Goal: Information Seeking & Learning: Learn about a topic

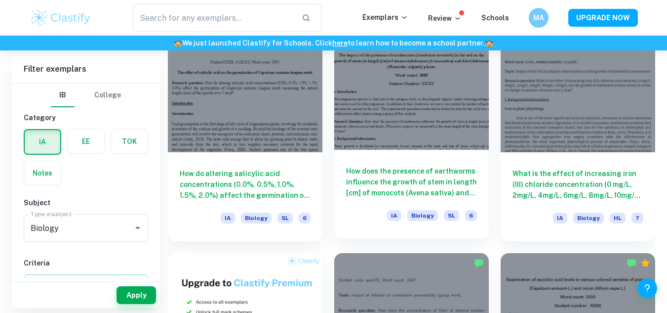
scroll to position [707, 0]
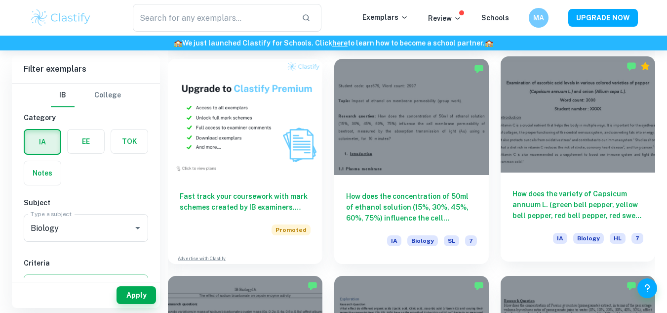
click at [554, 119] on div at bounding box center [578, 114] width 155 height 116
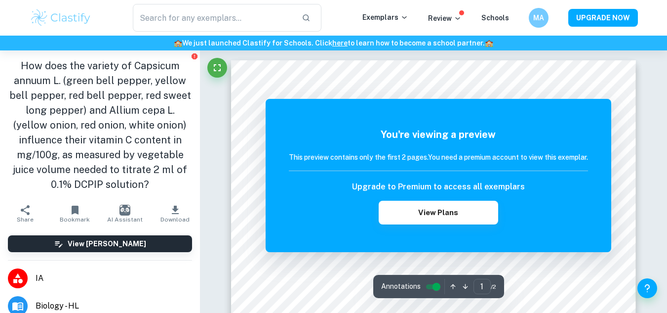
scroll to position [151, 0]
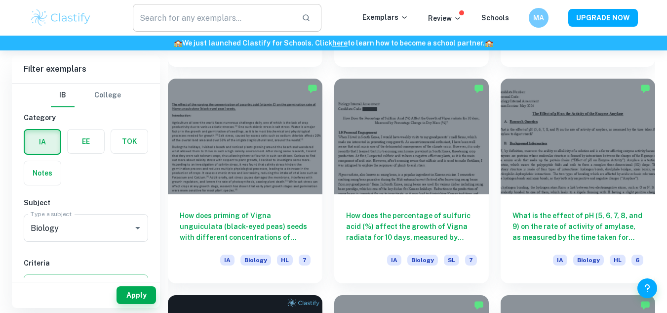
scroll to position [1340, 0]
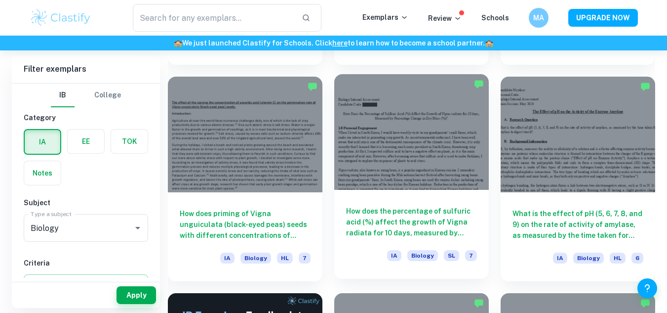
click at [432, 174] on div at bounding box center [411, 132] width 155 height 116
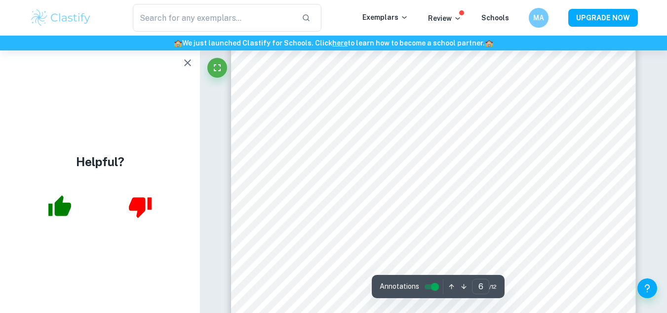
scroll to position [3287, 0]
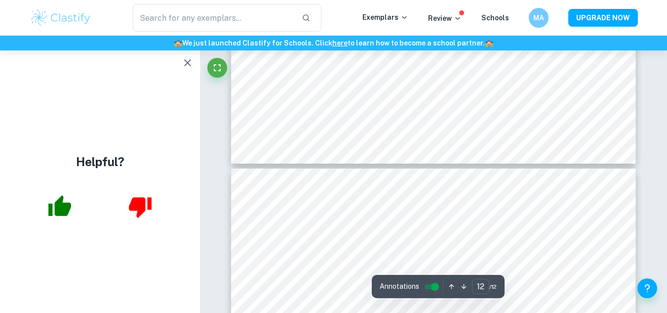
type input "11"
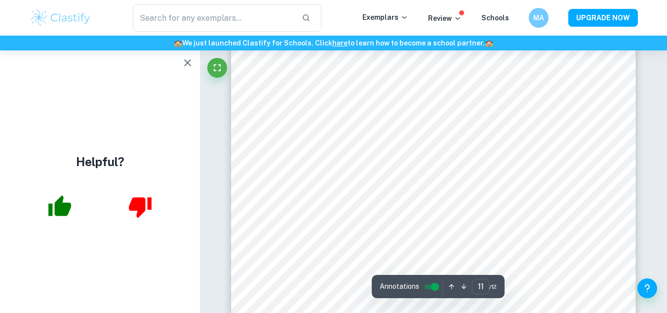
scroll to position [5990, 0]
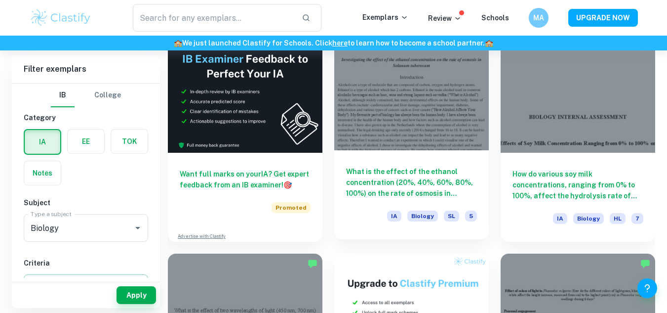
scroll to position [1683, 0]
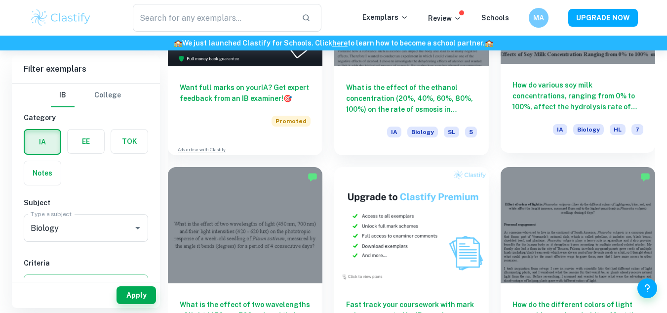
click at [589, 54] on div at bounding box center [578, 6] width 155 height 116
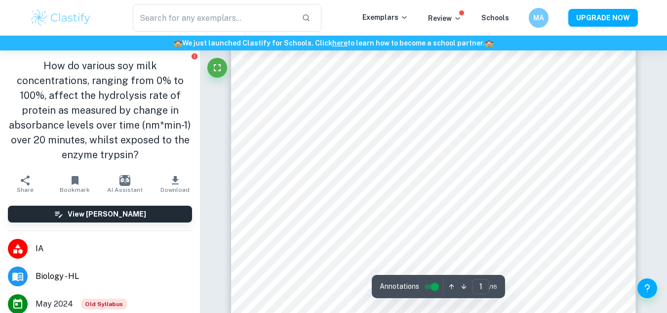
scroll to position [139, 0]
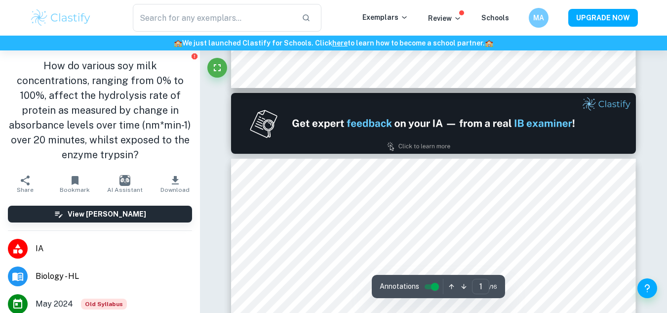
type input "2"
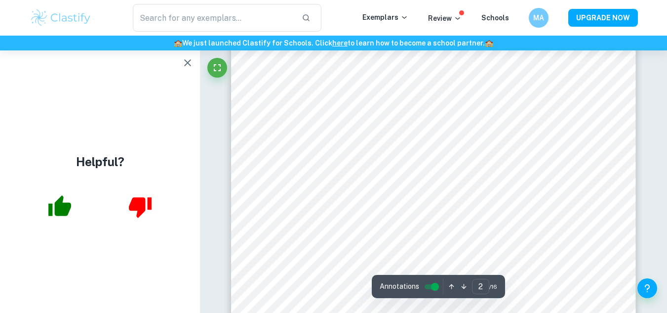
scroll to position [701, 0]
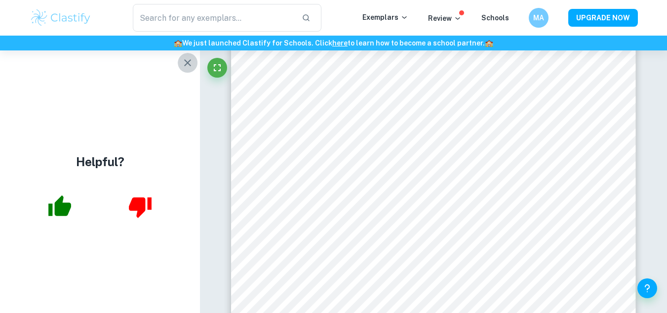
click at [183, 56] on button "button" at bounding box center [188, 63] width 20 height 20
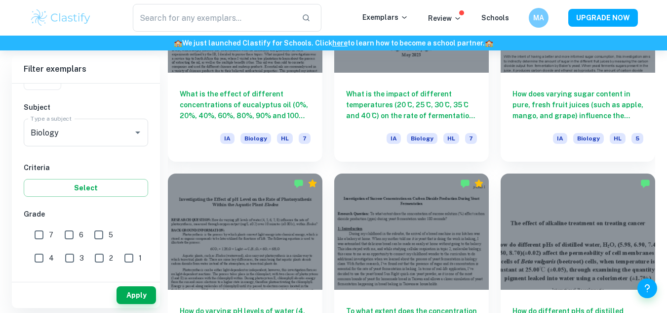
scroll to position [2327, 0]
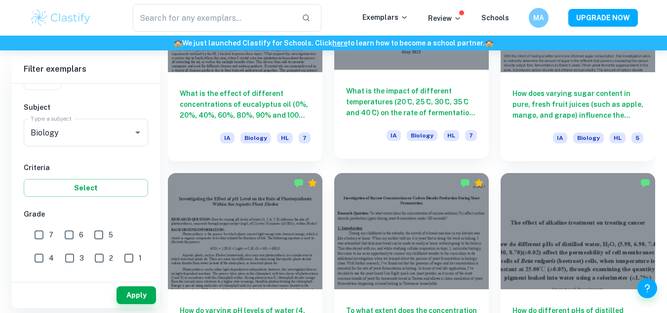
click at [431, 65] on div at bounding box center [411, 12] width 155 height 116
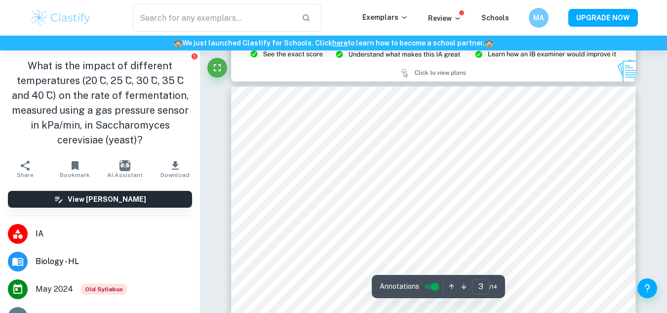
scroll to position [1259, 0]
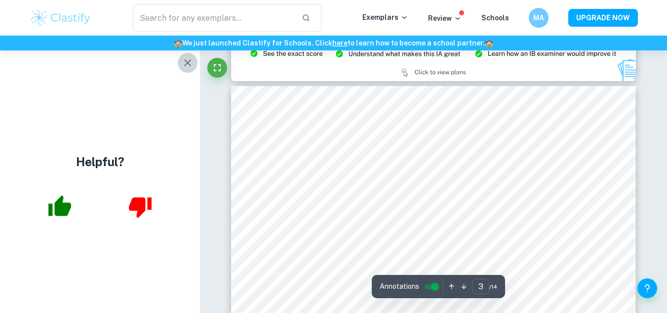
click at [188, 59] on icon "button" at bounding box center [188, 63] width 12 height 12
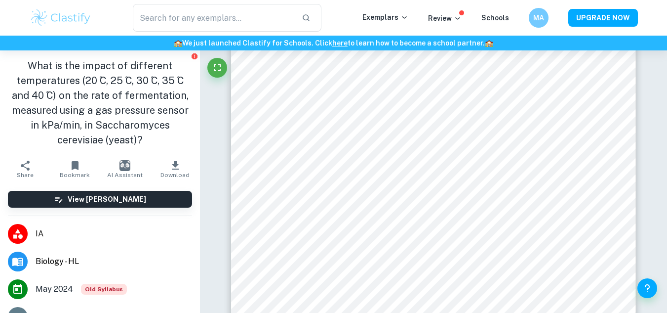
scroll to position [6054, 0]
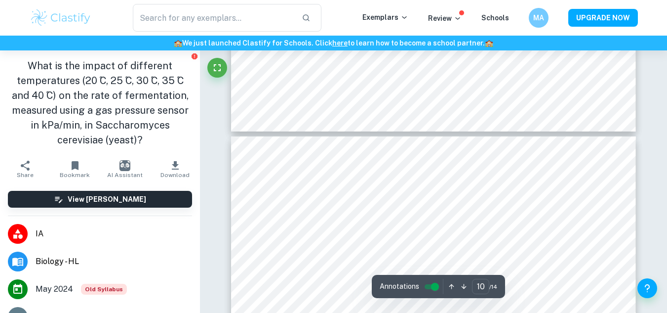
type input "9"
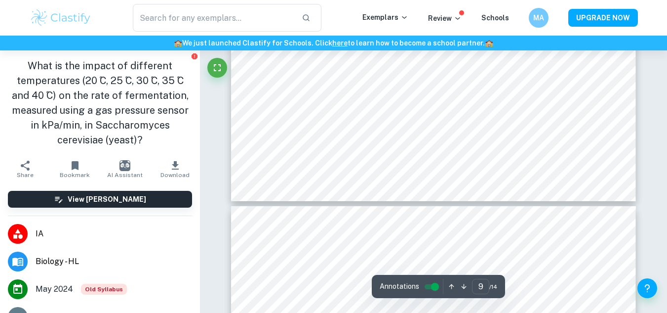
scroll to position [5239, 0]
